Goal: Task Accomplishment & Management: Manage account settings

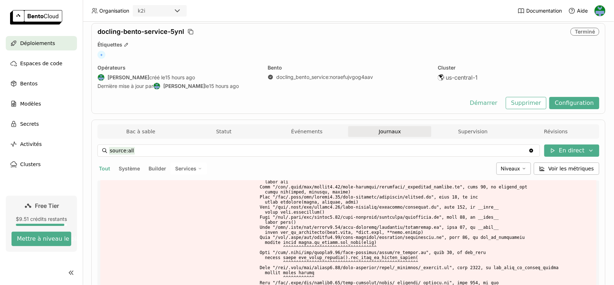
scroll to position [36, 0]
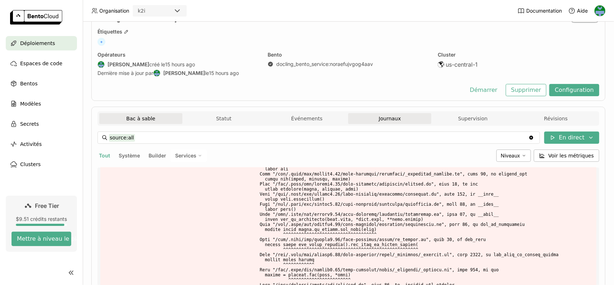
click at [153, 118] on button "Bac à sable" at bounding box center [140, 118] width 83 height 11
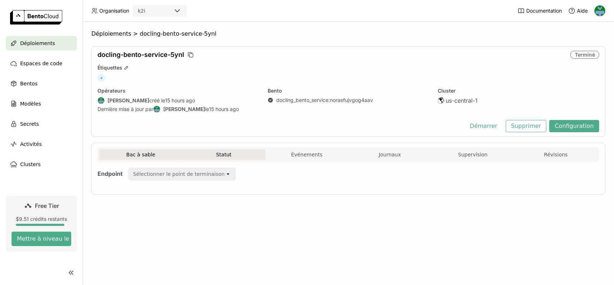
click at [228, 153] on button "Statut" at bounding box center [224, 154] width 83 height 11
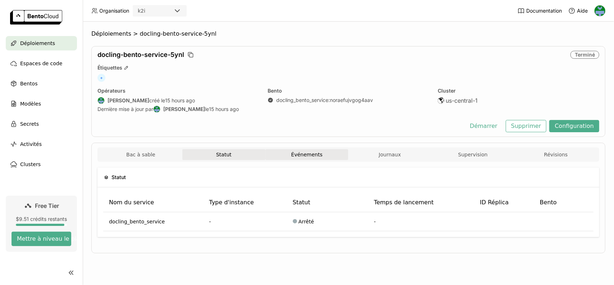
click at [309, 153] on button "Événements" at bounding box center [307, 154] width 83 height 11
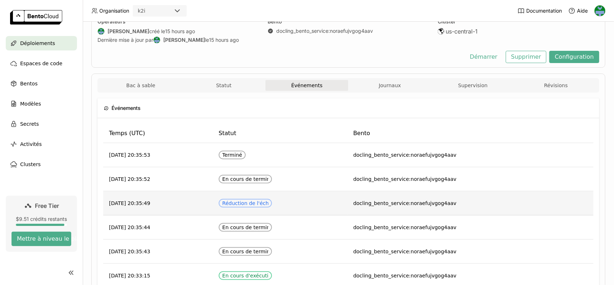
scroll to position [6, 0]
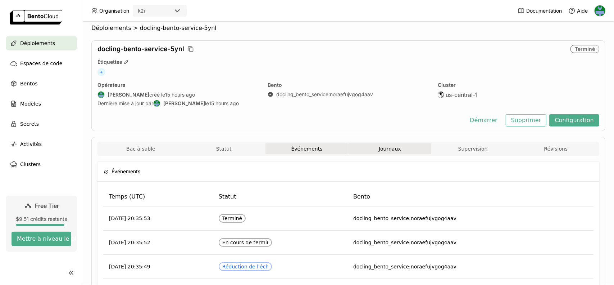
click at [393, 145] on span "Journaux" at bounding box center [390, 148] width 22 height 6
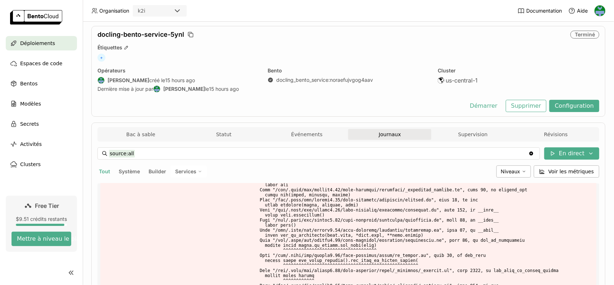
scroll to position [20, 0]
click at [32, 80] on span "Bentos" at bounding box center [28, 83] width 17 height 9
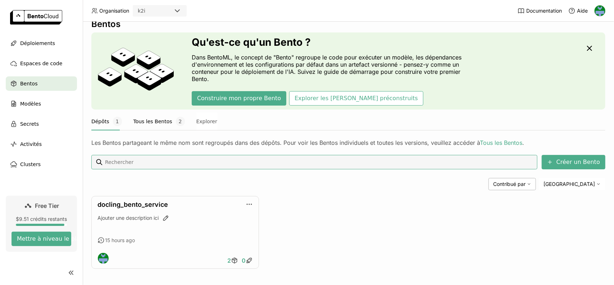
scroll to position [14, 0]
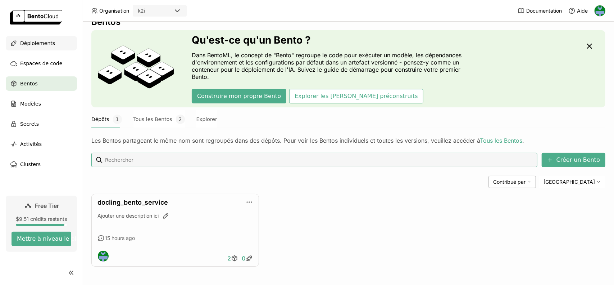
click at [35, 47] on span "Déploiements" at bounding box center [37, 43] width 35 height 9
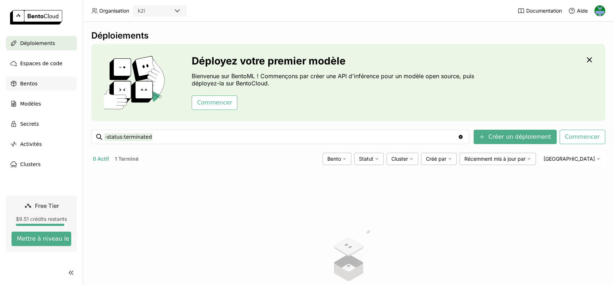
click at [30, 84] on span "Bentos" at bounding box center [28, 83] width 17 height 9
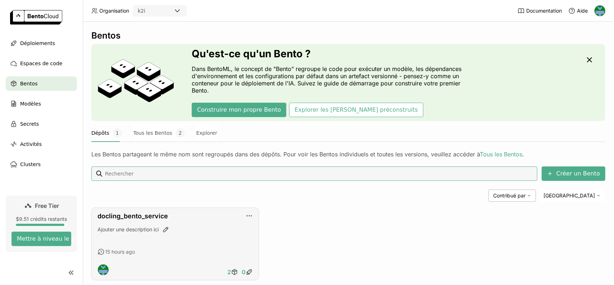
scroll to position [14, 0]
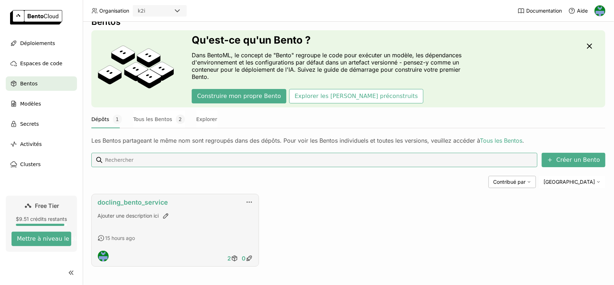
click at [154, 198] on link "docling_bento_service" at bounding box center [133, 202] width 71 height 8
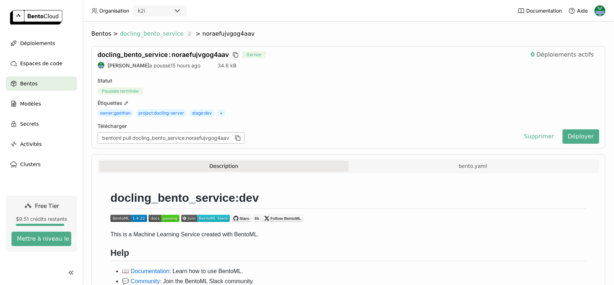
click at [160, 36] on span "docling_bento_service" at bounding box center [152, 33] width 64 height 7
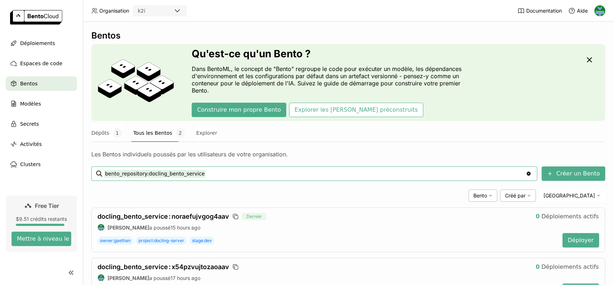
scroll to position [35, 0]
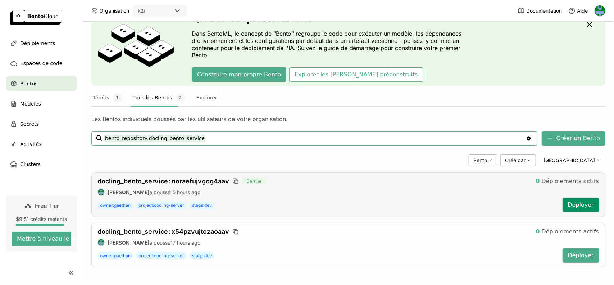
click at [569, 203] on button "Déployer" at bounding box center [581, 205] width 37 height 14
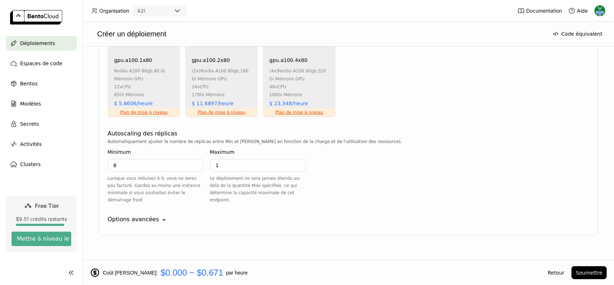
scroll to position [455, 0]
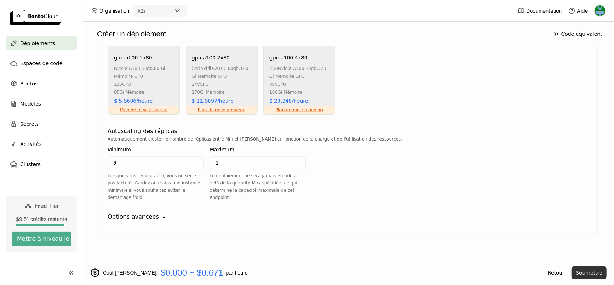
click at [585, 270] on button "Soumettre" at bounding box center [589, 272] width 35 height 13
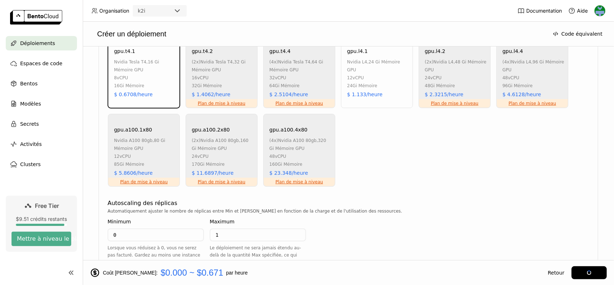
scroll to position [454, 0]
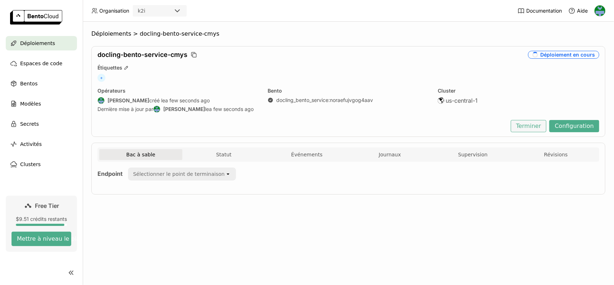
click at [529, 126] on button "Terminer" at bounding box center [529, 126] width 36 height 12
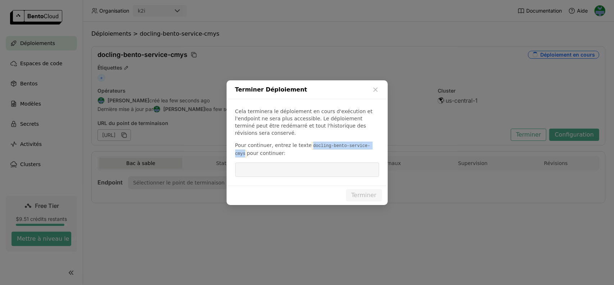
drag, startPoint x: 330, startPoint y: 143, endPoint x: 394, endPoint y: 144, distance: 63.4
click at [394, 144] on div "Terminer Déploiement Cela terminera le déploiement en cours d'exécution et l'en…" at bounding box center [307, 142] width 614 height 285
click at [306, 157] on div "Cela terminera le déploiement en cours d'exécution et l'endpoint ne sera plus a…" at bounding box center [307, 142] width 161 height 86
click at [304, 163] on input "dialog" at bounding box center [307, 170] width 135 height 14
paste input "docling-bento-service-cmys"
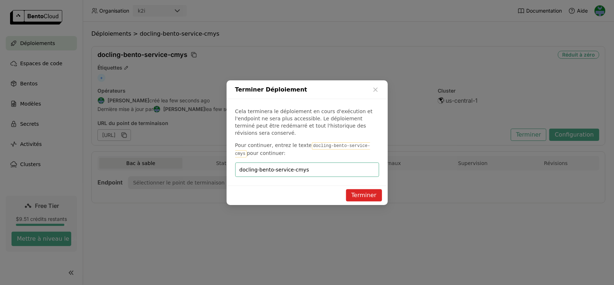
type input "docling-bento-service-cmys"
click at [372, 190] on button "Terminer" at bounding box center [364, 195] width 36 height 12
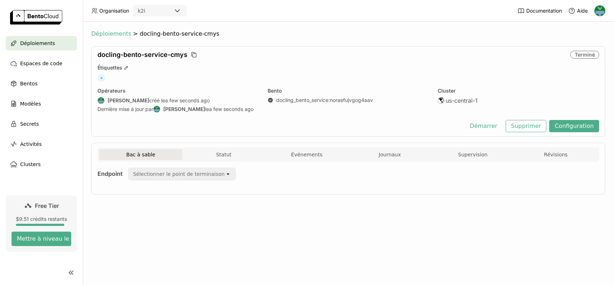
click at [116, 36] on span "Déploiements" at bounding box center [111, 33] width 40 height 7
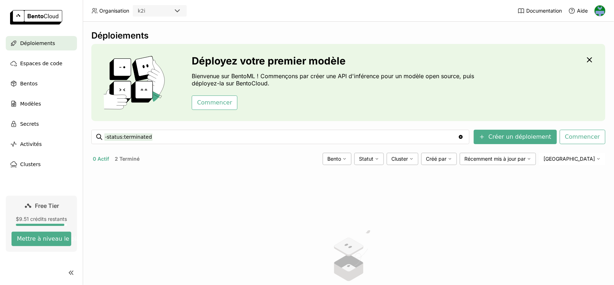
click at [45, 44] on span "Déploiements" at bounding box center [37, 43] width 35 height 9
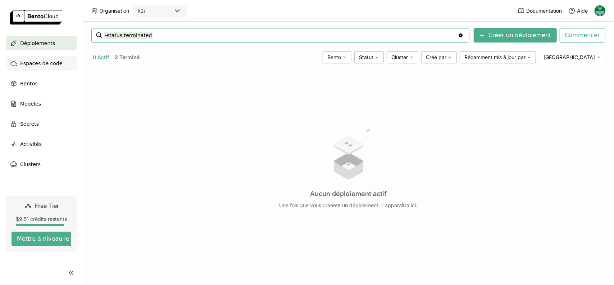
click at [43, 67] on span "Espaces de code" at bounding box center [41, 63] width 42 height 9
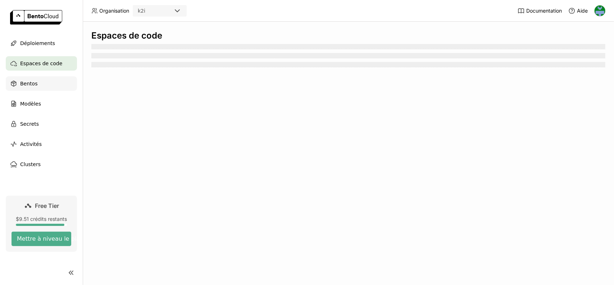
click at [38, 85] on div "Bentos" at bounding box center [41, 83] width 71 height 14
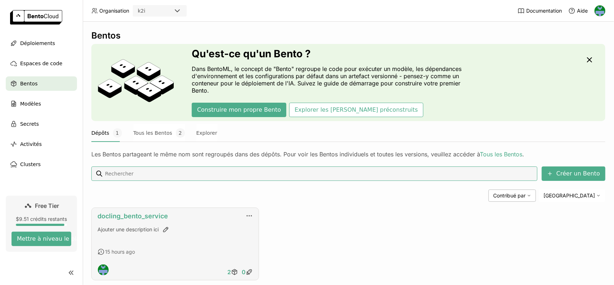
click at [147, 213] on link "docling_bento_service" at bounding box center [133, 216] width 71 height 8
click at [160, 129] on button "Tous les Bentos 2" at bounding box center [159, 133] width 51 height 18
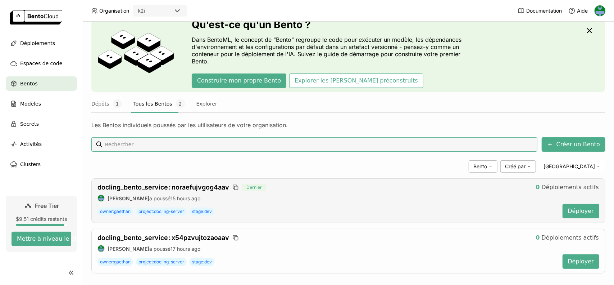
scroll to position [35, 0]
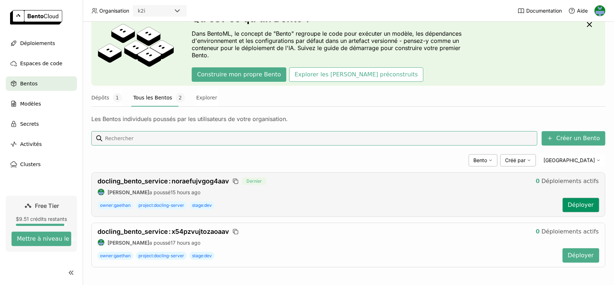
click at [576, 204] on button "Déployer" at bounding box center [581, 205] width 37 height 14
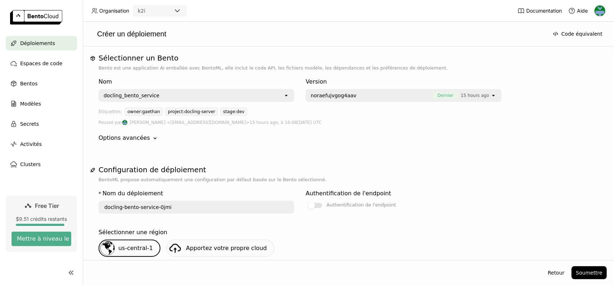
scroll to position [108, 0]
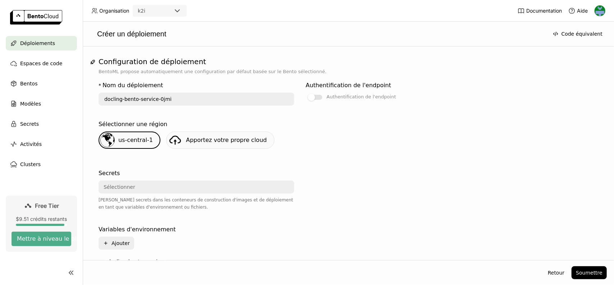
click at [166, 182] on div "Sélectionner" at bounding box center [194, 187] width 190 height 12
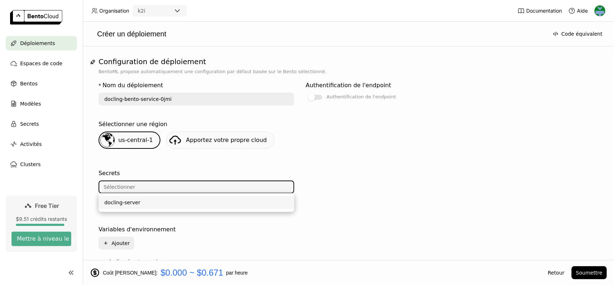
click at [156, 204] on div "docling-server" at bounding box center [196, 202] width 184 height 7
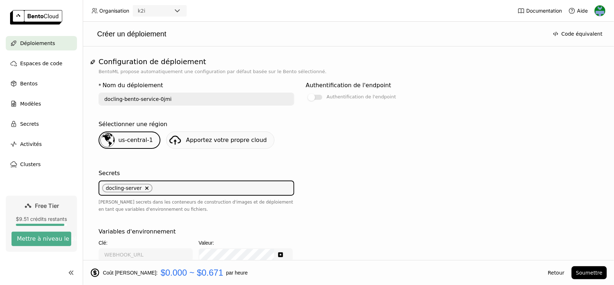
scroll to position [216, 0]
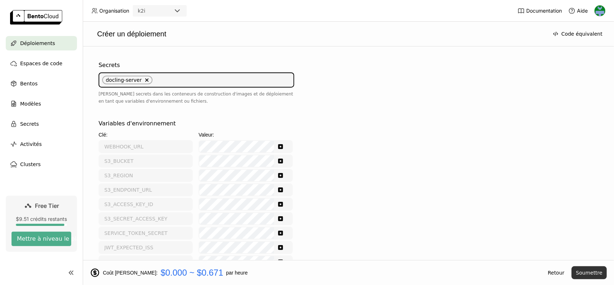
click at [585, 270] on button "Soumettre" at bounding box center [589, 272] width 35 height 13
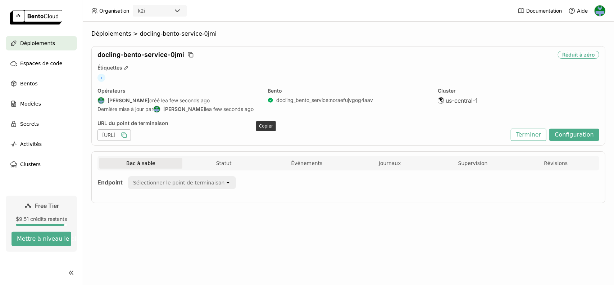
click at [128, 136] on icon "button" at bounding box center [124, 134] width 7 height 7
drag, startPoint x: 393, startPoint y: 162, endPoint x: 378, endPoint y: 119, distance: 45.0
click at [393, 162] on span "Journaux" at bounding box center [390, 163] width 22 height 6
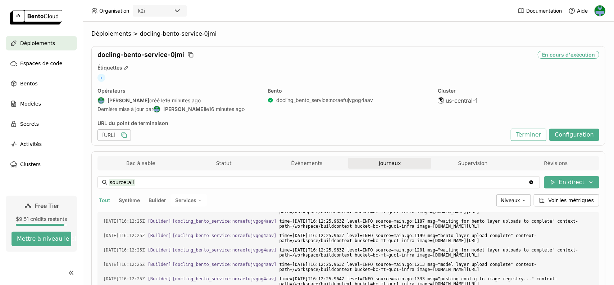
click at [131, 135] on div "https://docling-bento-service-0jmi-282e8237.mt-guc1.bentoml.ai" at bounding box center [114, 135] width 33 height 12
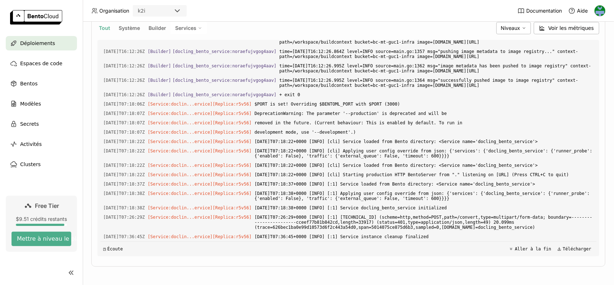
scroll to position [28, 0]
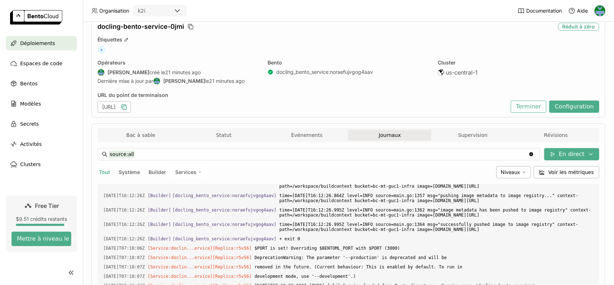
click at [308, 93] on div "URL du point de terminaison" at bounding box center [303, 95] width 410 height 6
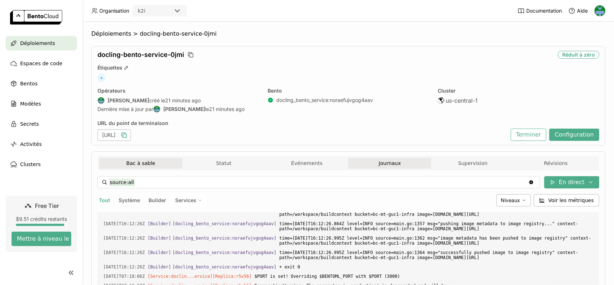
click at [139, 164] on button "Bac à sable" at bounding box center [140, 163] width 83 height 11
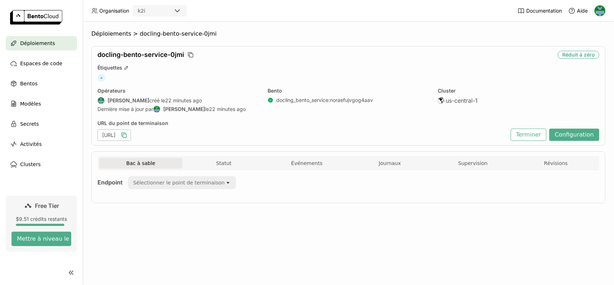
click at [217, 182] on div "Sélectionner le point de terminaison" at bounding box center [177, 183] width 96 height 12
click at [225, 154] on div "Bac à sable Statut Événements Journaux Supervision Révisions Endpoint Sélection…" at bounding box center [348, 177] width 514 height 52
click at [223, 166] on button "Statut" at bounding box center [224, 163] width 83 height 11
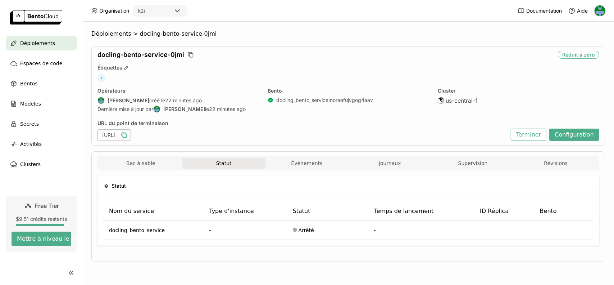
click at [300, 168] on div "Bac à sable Statut Événements Journaux Supervision Révisions" at bounding box center [348, 164] width 499 height 13
click at [302, 163] on button "Événements" at bounding box center [307, 163] width 83 height 11
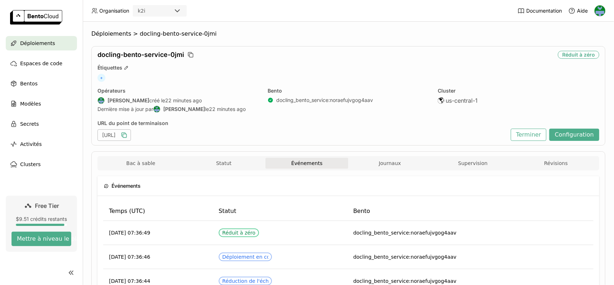
scroll to position [108, 0]
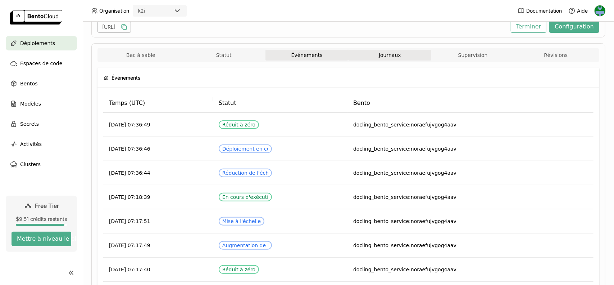
click at [403, 57] on button "Journaux" at bounding box center [389, 55] width 83 height 11
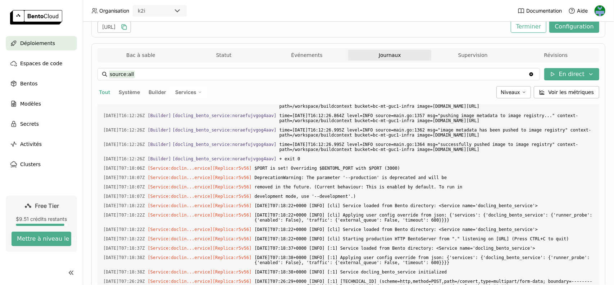
scroll to position [2596, 0]
click at [465, 54] on button "Supervision" at bounding box center [473, 55] width 83 height 11
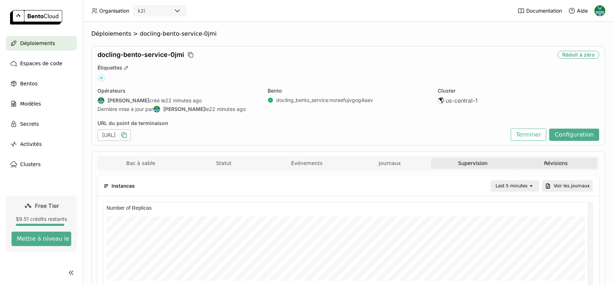
click at [550, 165] on button "Révisions" at bounding box center [556, 163] width 83 height 11
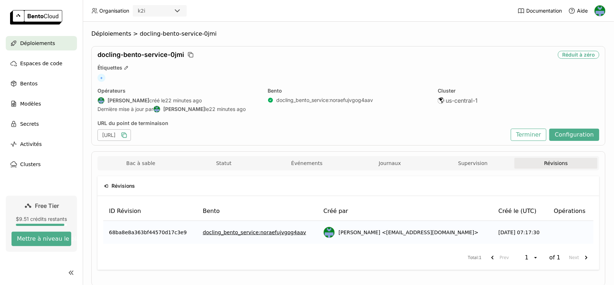
scroll to position [19, 0]
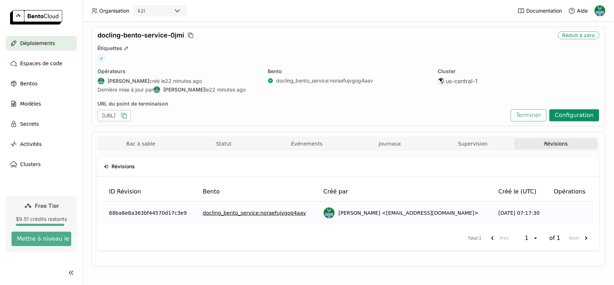
click at [564, 113] on button "Configuration" at bounding box center [575, 115] width 50 height 12
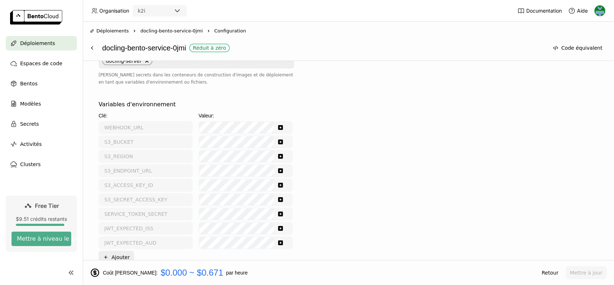
scroll to position [252, 0]
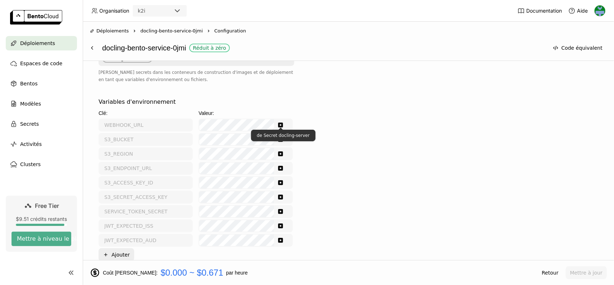
click at [281, 124] on icon "Show password text" at bounding box center [281, 125] width 6 height 6
click at [408, 125] on div "Variables d'environnement Clé: Valeur: WEBHOOK_URL S3_BUCKET S3_REGION S3_ENDPO…" at bounding box center [349, 179] width 500 height 163
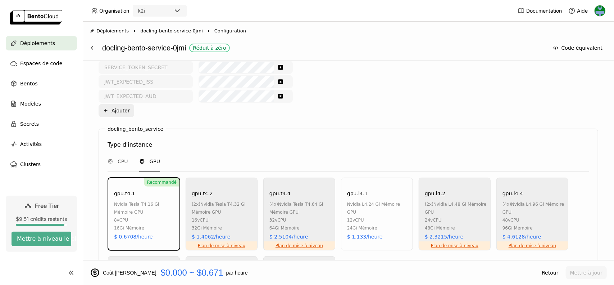
scroll to position [288, 0]
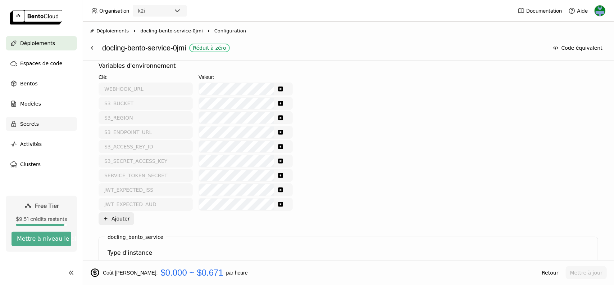
click at [38, 119] on div "Secrets" at bounding box center [41, 124] width 71 height 14
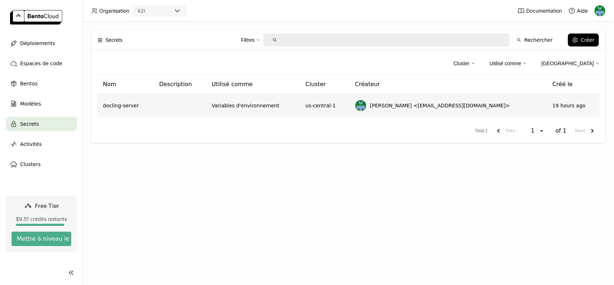
click at [206, 110] on td at bounding box center [180, 105] width 53 height 23
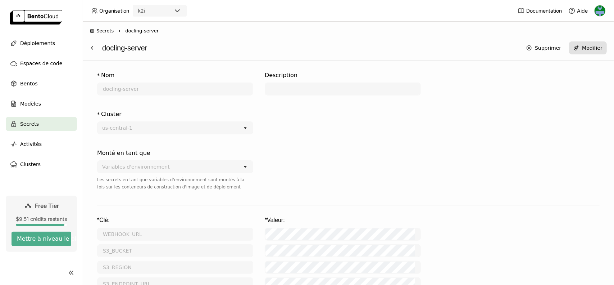
click at [580, 48] on icon at bounding box center [577, 48] width 6 height 6
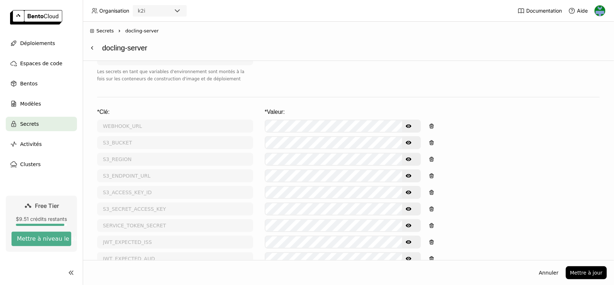
scroll to position [142, 0]
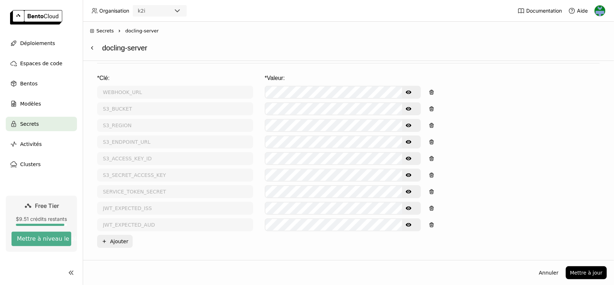
click at [408, 192] on icon "Show password text" at bounding box center [409, 192] width 6 height 4
click at [408, 192] on icon "Hide password text" at bounding box center [409, 191] width 6 height 4
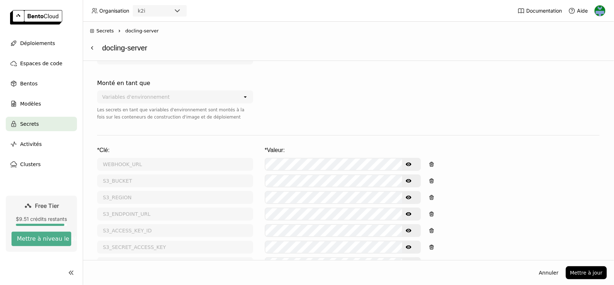
click at [362, 96] on div at bounding box center [343, 104] width 156 height 56
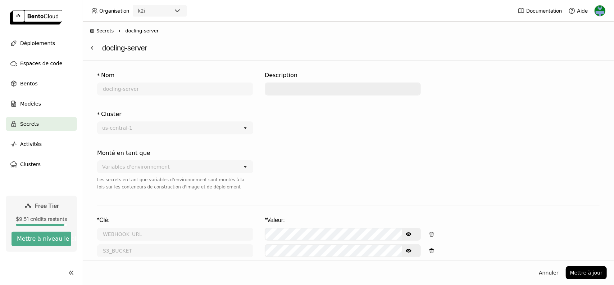
scroll to position [142, 0]
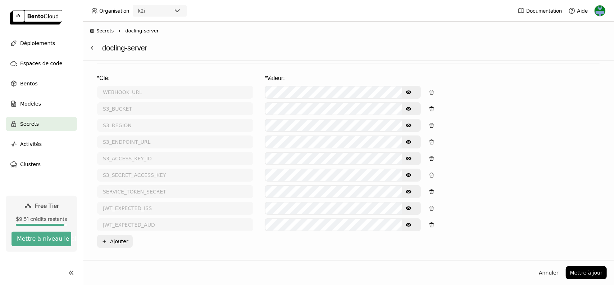
drag, startPoint x: 554, startPoint y: 274, endPoint x: 532, endPoint y: 206, distance: 70.9
click at [554, 274] on button "Annuler" at bounding box center [549, 272] width 28 height 13
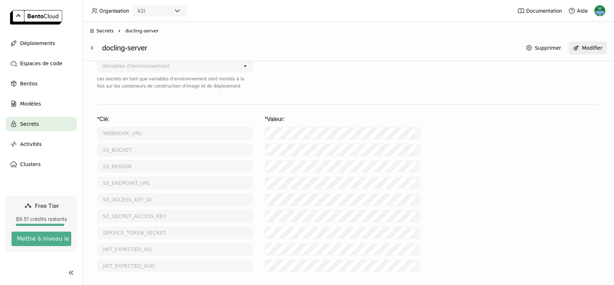
scroll to position [0, 0]
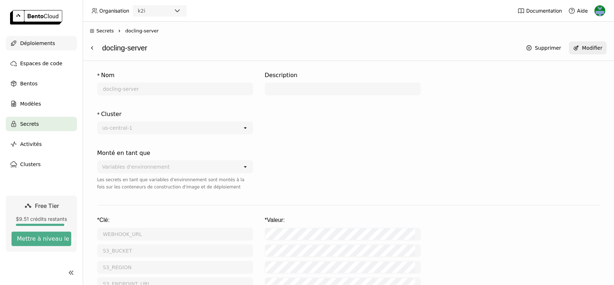
click at [42, 44] on span "Déploiements" at bounding box center [37, 43] width 35 height 9
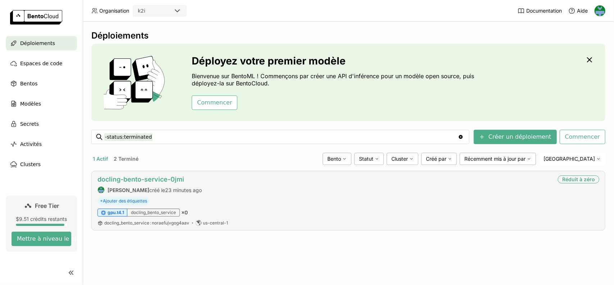
click at [153, 177] on link "docling-bento-service-0jmi" at bounding box center [141, 179] width 87 height 8
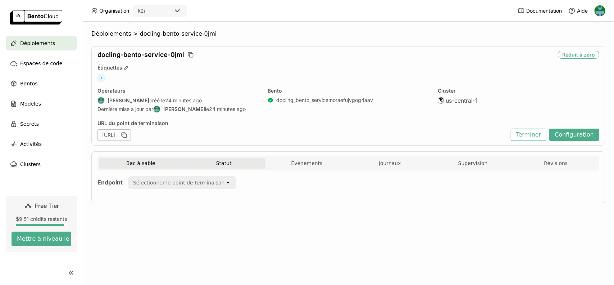
click at [229, 165] on button "Statut" at bounding box center [224, 163] width 83 height 11
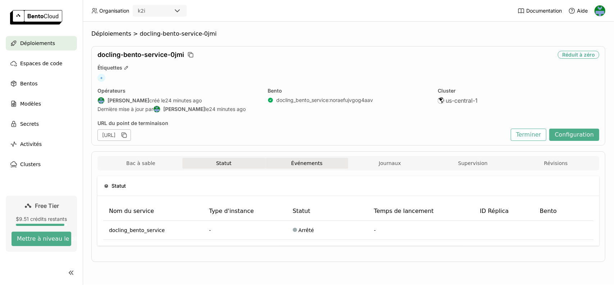
click at [297, 163] on button "Événements" at bounding box center [307, 163] width 83 height 11
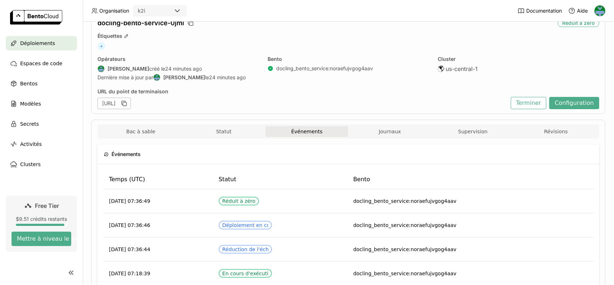
scroll to position [26, 0]
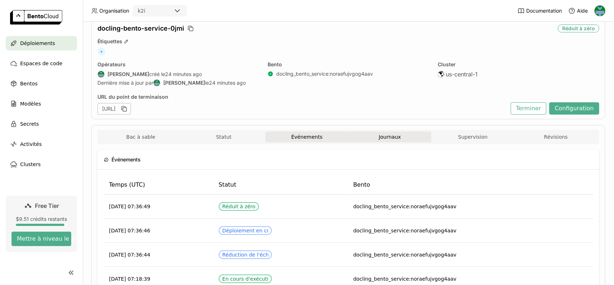
click at [371, 133] on button "Journaux" at bounding box center [389, 136] width 83 height 11
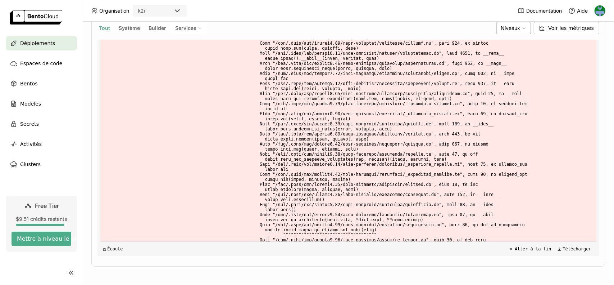
scroll to position [3740, 0]
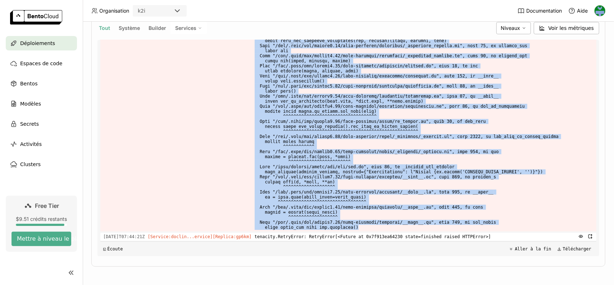
drag, startPoint x: 111, startPoint y: 103, endPoint x: 478, endPoint y: 237, distance: 390.5
click at [478, 237] on div "Charger les journaux plus anciens 2025-09-04T16:11:15Z [Builder] [ docling_bent…" at bounding box center [348, 148] width 496 height 216
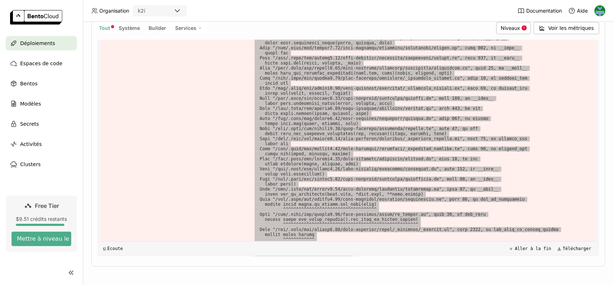
scroll to position [2660, 0]
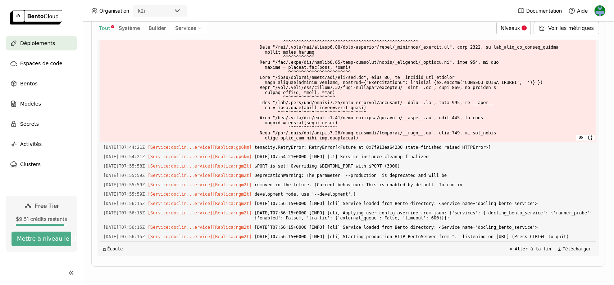
scroll to position [3837, 0]
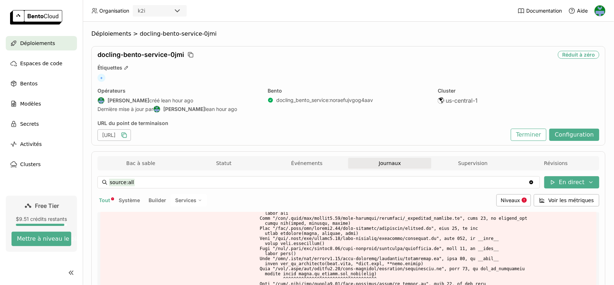
click at [127, 134] on icon "button" at bounding box center [125, 136] width 4 height 4
click at [128, 134] on icon "button" at bounding box center [124, 134] width 7 height 7
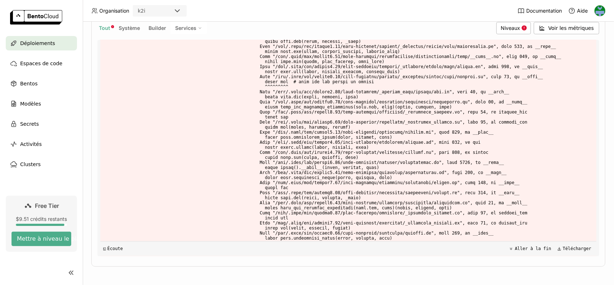
scroll to position [7840, 0]
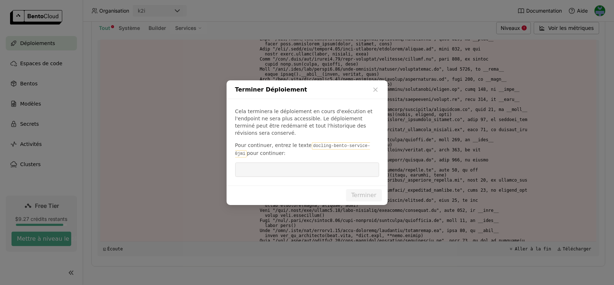
drag, startPoint x: 304, startPoint y: 141, endPoint x: 366, endPoint y: 138, distance: 62.0
click at [366, 138] on div "Cela terminera le déploiement en cours d'exécution et l'endpoint ne sera plus a…" at bounding box center [307, 142] width 161 height 86
click at [311, 166] on input "dialog" at bounding box center [307, 170] width 135 height 14
paste input "docling-bento-service-0jmi"
type input "docling-bento-service-0jmi"
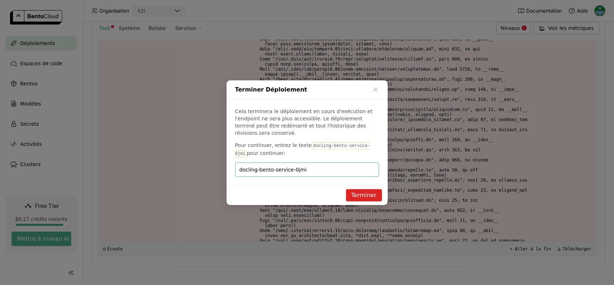
click at [360, 189] on button "Terminer" at bounding box center [364, 195] width 36 height 12
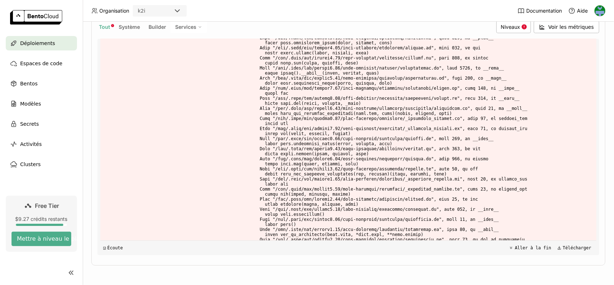
scroll to position [11523, 0]
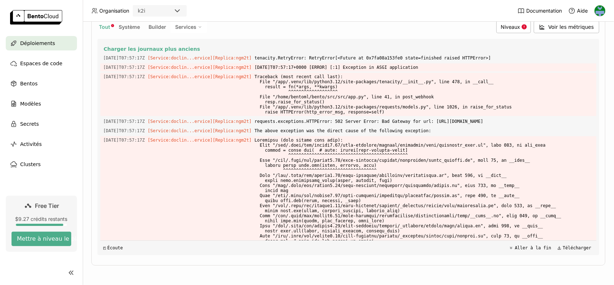
click at [48, 44] on span "Déploiements" at bounding box center [37, 43] width 35 height 9
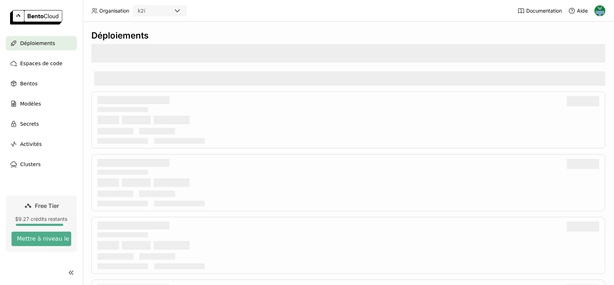
click at [432, 54] on div at bounding box center [348, 53] width 514 height 19
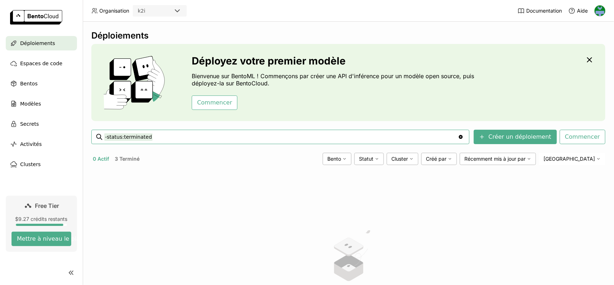
scroll to position [102, 0]
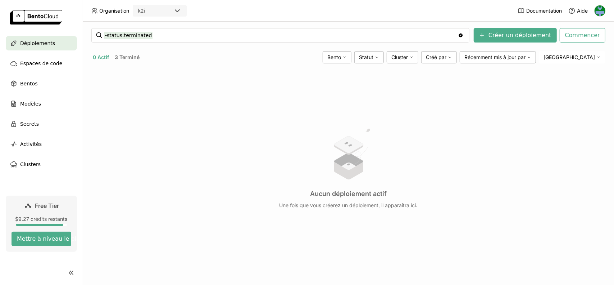
click at [123, 54] on button "3 Terminé" at bounding box center [127, 57] width 28 height 9
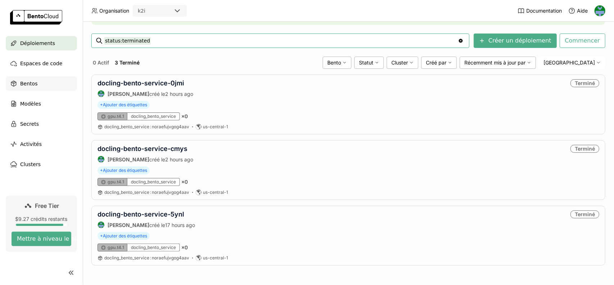
scroll to position [94, 0]
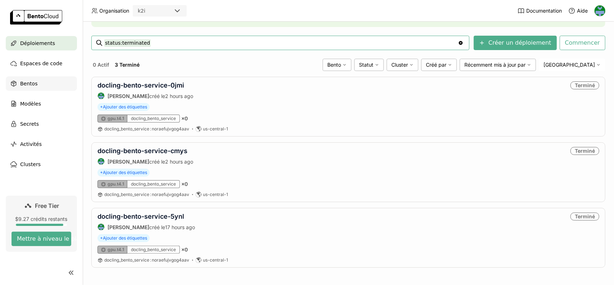
click at [40, 84] on div "Bentos" at bounding box center [41, 83] width 71 height 14
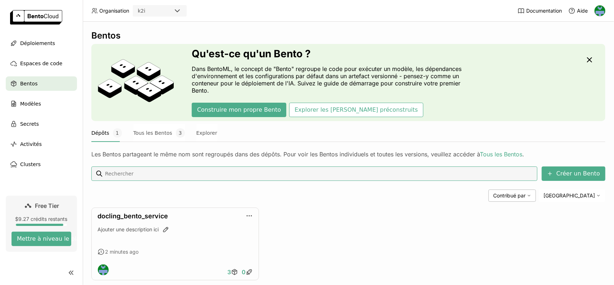
scroll to position [14, 0]
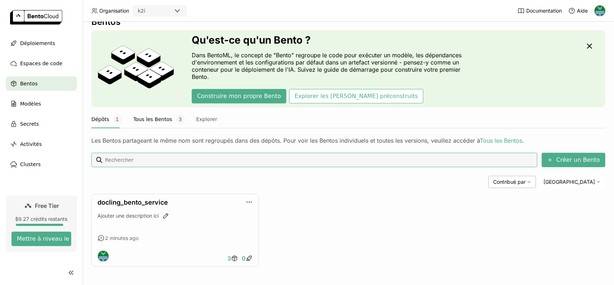
click at [138, 122] on button "Tous les Bentos 3" at bounding box center [159, 119] width 51 height 18
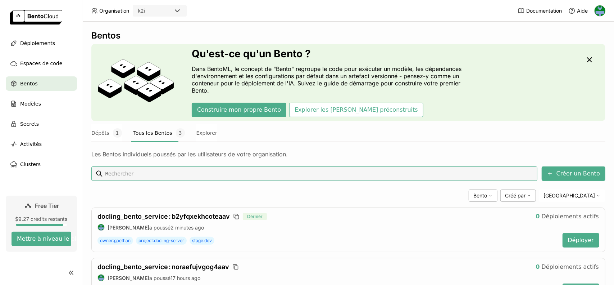
scroll to position [85, 0]
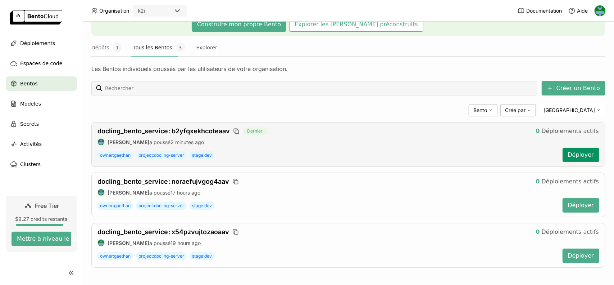
click at [575, 157] on button "Déployer" at bounding box center [581, 155] width 37 height 14
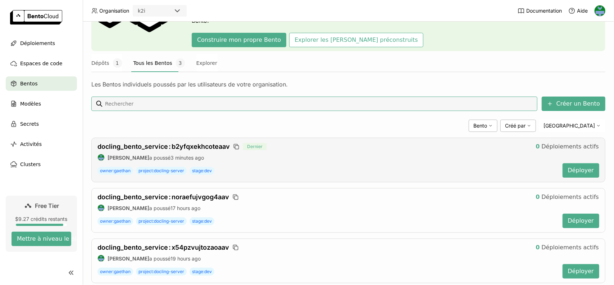
scroll to position [85, 0]
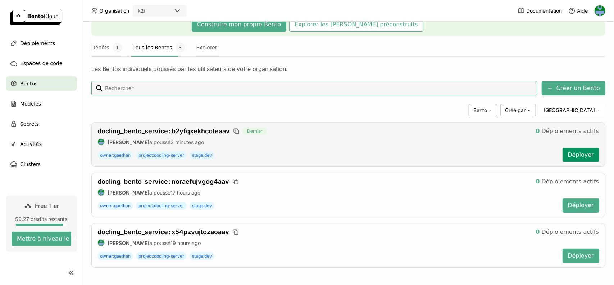
click at [577, 148] on button "Déployer" at bounding box center [581, 155] width 37 height 14
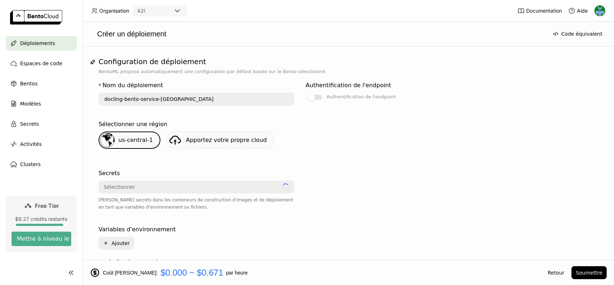
scroll to position [72, 0]
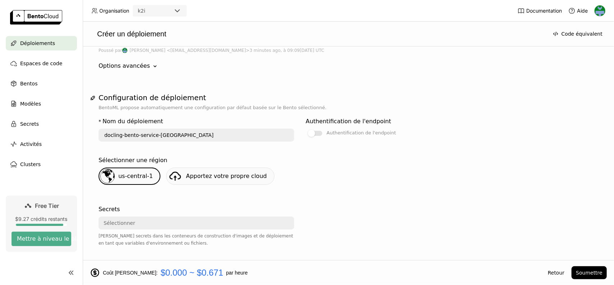
click at [168, 223] on div "Sélectionner" at bounding box center [194, 223] width 190 height 12
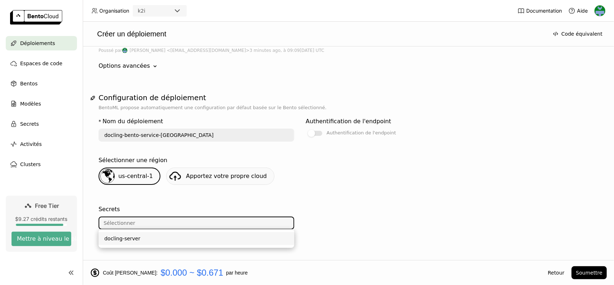
click at [156, 240] on div "docling-server" at bounding box center [196, 238] width 184 height 7
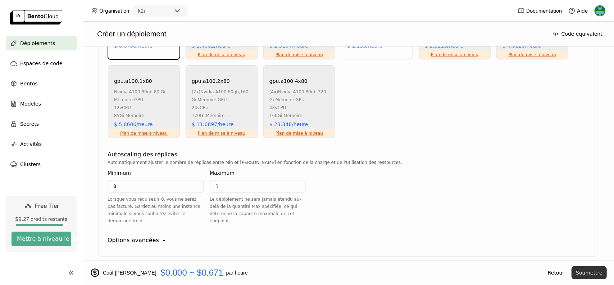
scroll to position [596, 0]
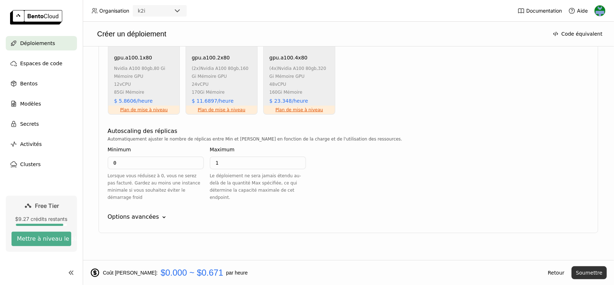
click at [604, 271] on button "Soumettre" at bounding box center [589, 272] width 35 height 13
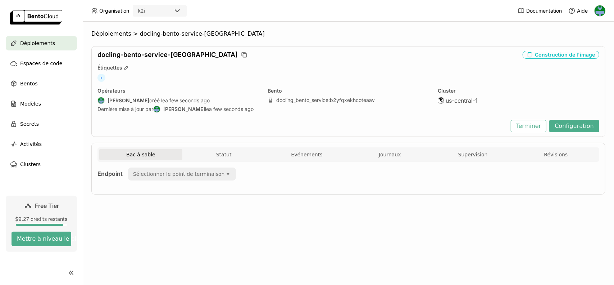
click at [395, 156] on span "Journaux" at bounding box center [390, 154] width 22 height 6
click at [389, 153] on span "Journaux" at bounding box center [390, 154] width 22 height 6
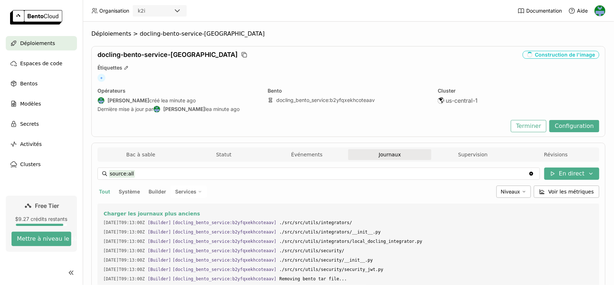
click at [596, 12] on img at bounding box center [600, 10] width 11 height 11
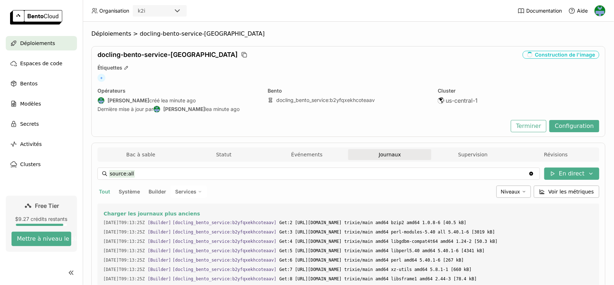
click at [400, 50] on div "docling-bento-service-bixo Construction de l'image Étiquettes + Opérateurs Gaet…" at bounding box center [348, 91] width 514 height 91
click at [402, 43] on div "Déploiements > docling-bento-service-bixo docling-bento-service-bixo Constructi…" at bounding box center [348, 235] width 514 height 410
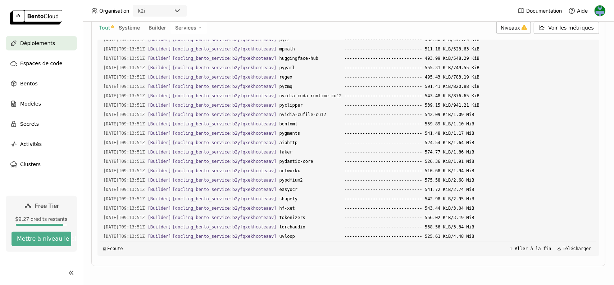
scroll to position [9635, 0]
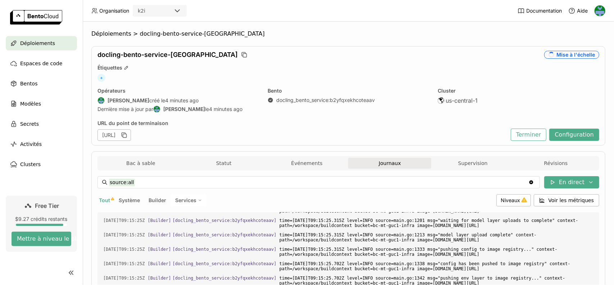
drag, startPoint x: 265, startPoint y: 134, endPoint x: 7, endPoint y: 184, distance: 262.9
click at [128, 134] on icon "button" at bounding box center [124, 134] width 7 height 7
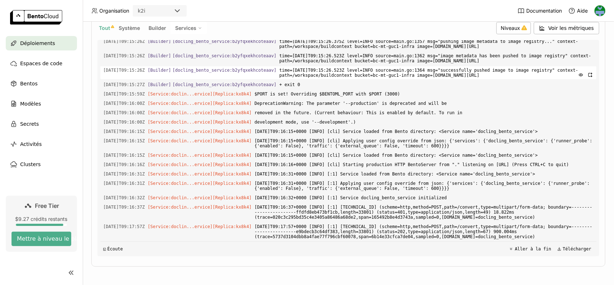
scroll to position [2550, 0]
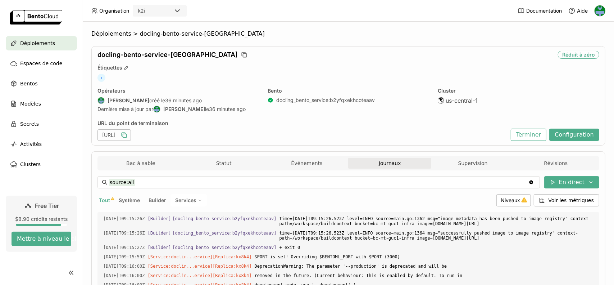
scroll to position [172, 0]
